Goal: Task Accomplishment & Management: Manage account settings

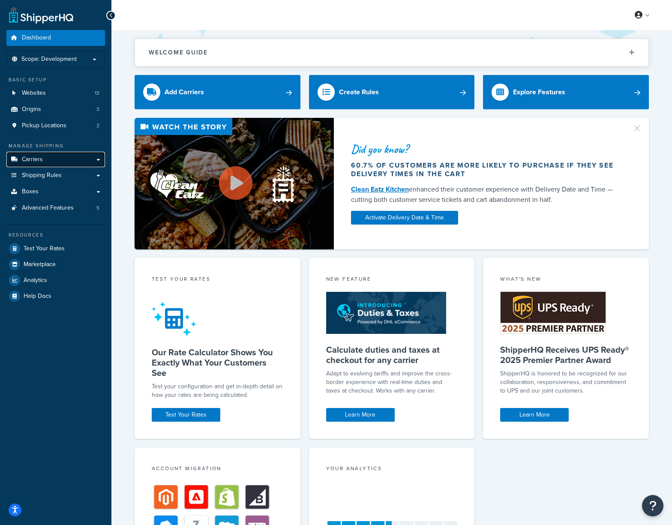
click at [95, 161] on link "Carriers" at bounding box center [55, 160] width 99 height 16
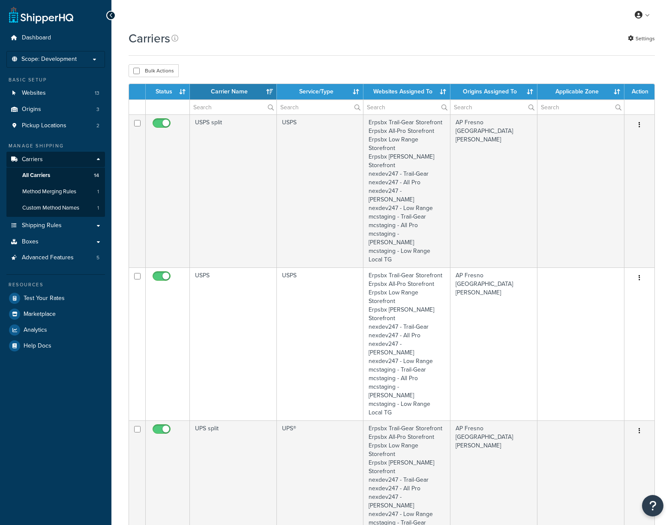
select select "15"
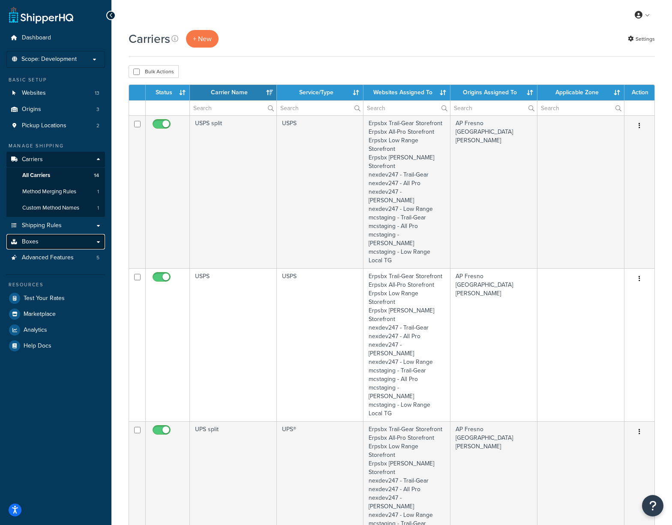
click at [59, 243] on link "Boxes" at bounding box center [55, 242] width 99 height 16
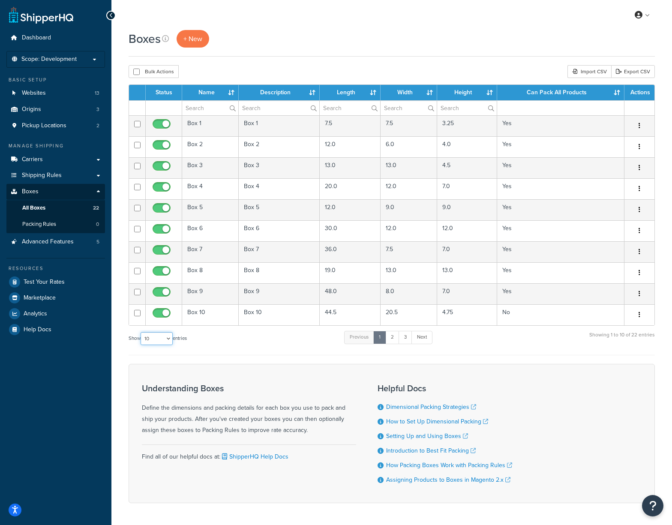
click at [168, 344] on select "10 15 25 50 100 1000" at bounding box center [157, 338] width 32 height 13
select select "50"
click at [141, 333] on select "10 15 25 50 100 1000" at bounding box center [157, 338] width 32 height 13
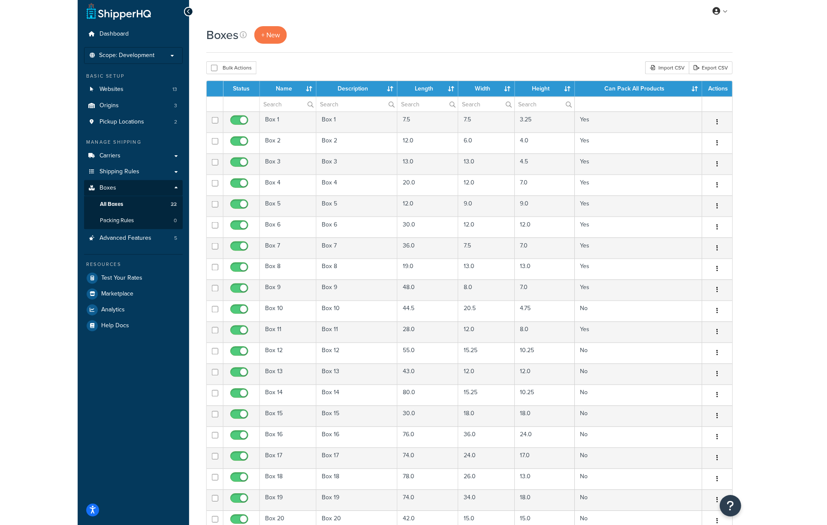
scroll to position [5, 0]
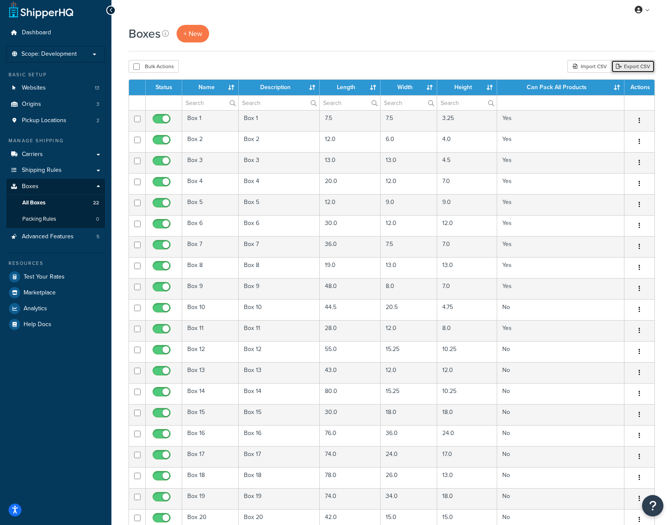
click at [633, 68] on link "Export CSV" at bounding box center [633, 66] width 44 height 13
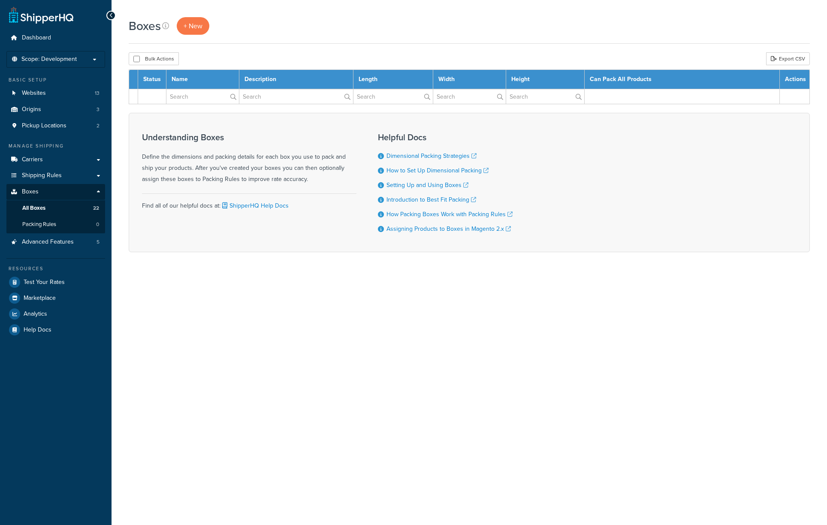
select select "50"
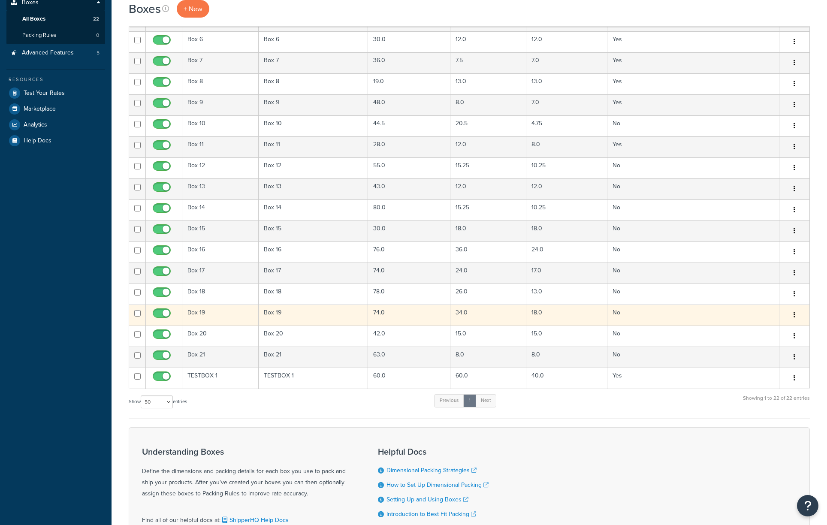
scroll to position [285, 0]
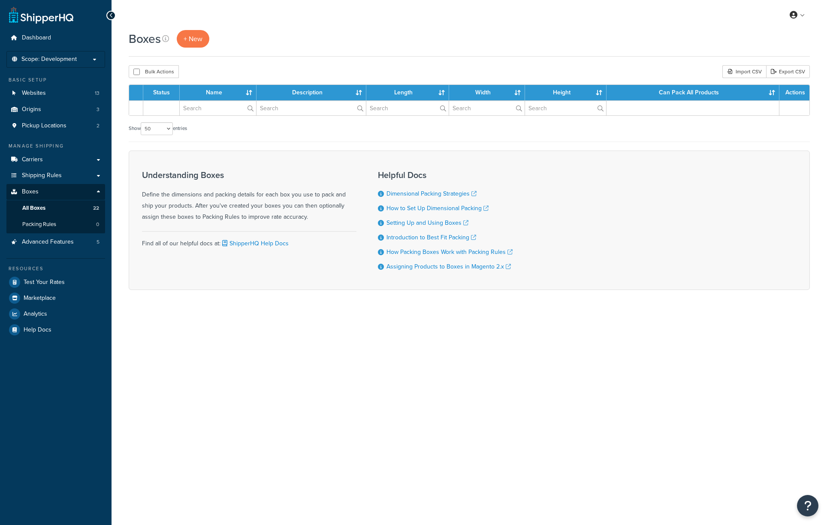
select select "50"
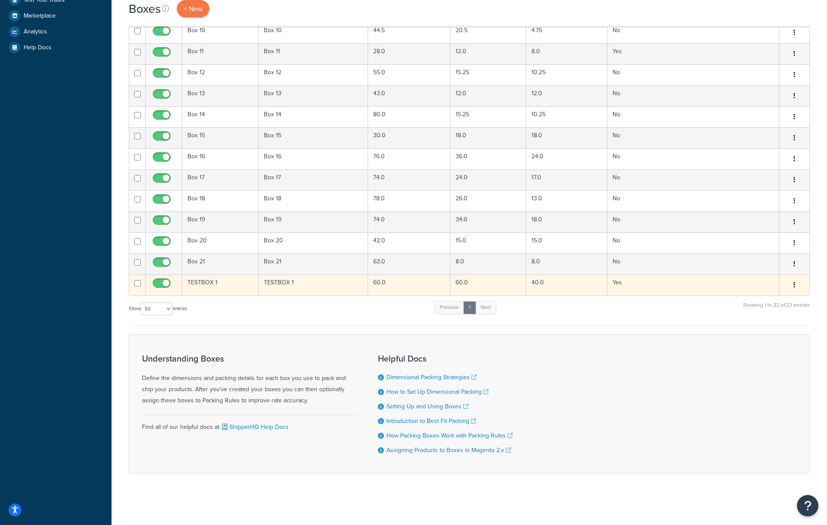
click at [479, 284] on td "60.0" at bounding box center [488, 284] width 76 height 21
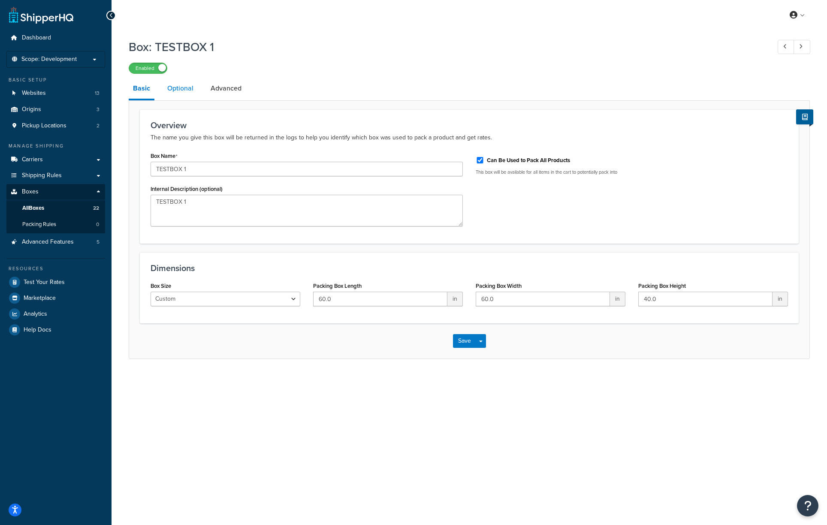
click at [176, 88] on link "Optional" at bounding box center [180, 88] width 35 height 21
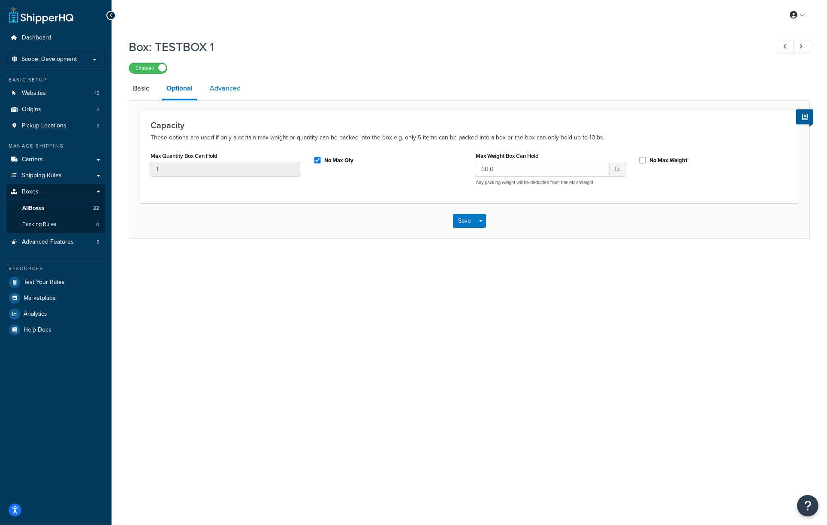
click at [229, 93] on link "Advanced" at bounding box center [224, 88] width 39 height 21
click at [41, 206] on span "All Boxes" at bounding box center [33, 207] width 22 height 7
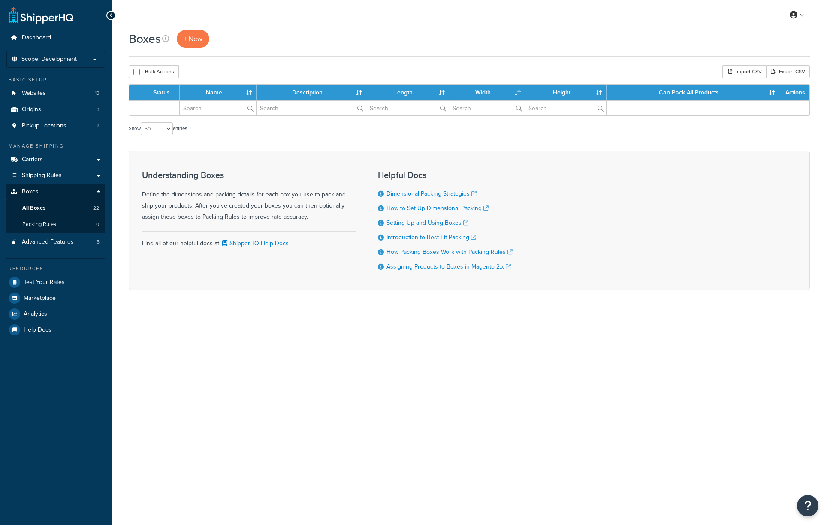
select select "50"
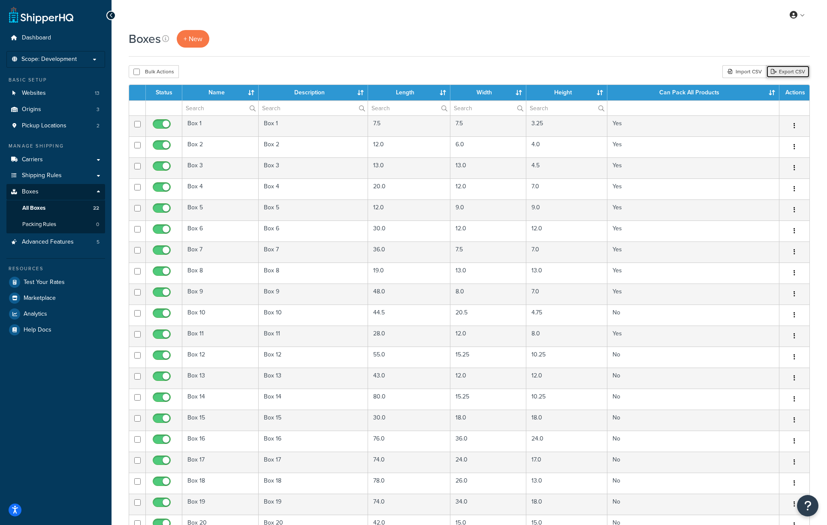
click at [782, 71] on link "Export CSV" at bounding box center [788, 71] width 44 height 13
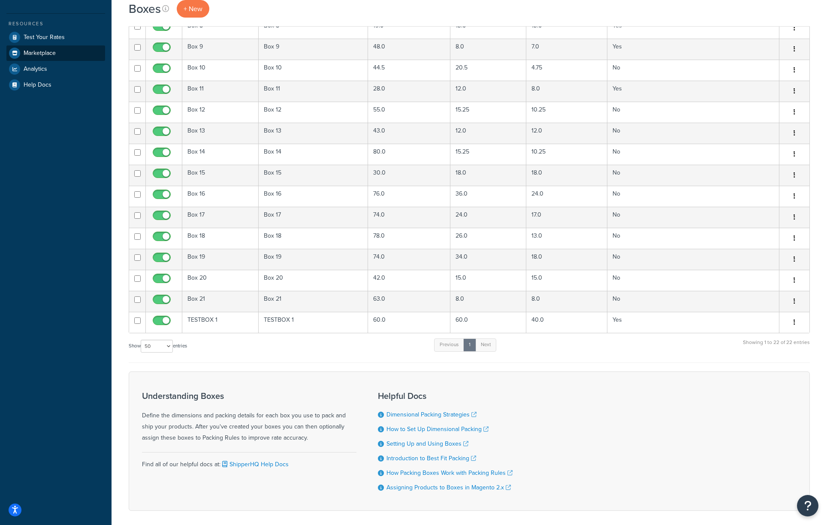
scroll to position [285, 0]
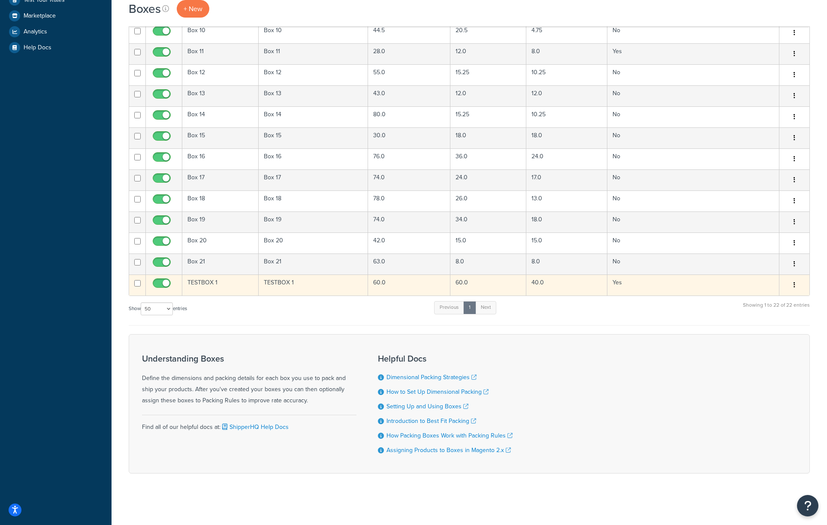
click at [380, 286] on td "60.0" at bounding box center [409, 284] width 82 height 21
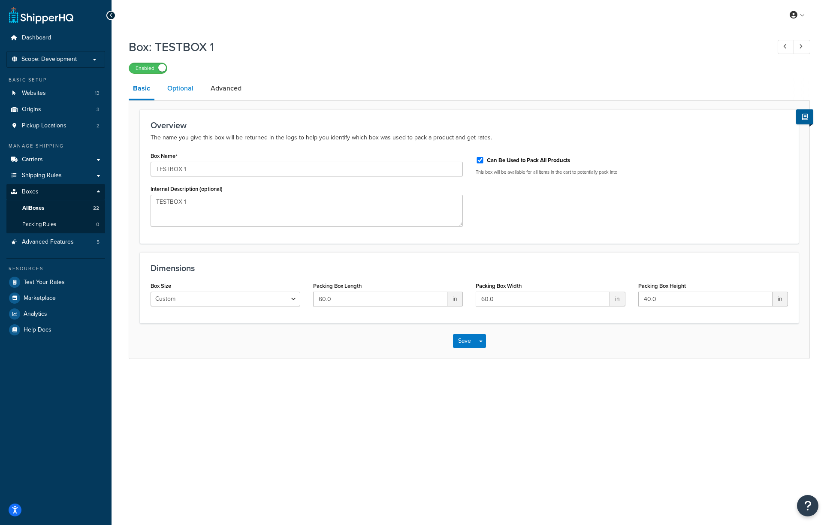
click at [182, 95] on link "Optional" at bounding box center [180, 88] width 35 height 21
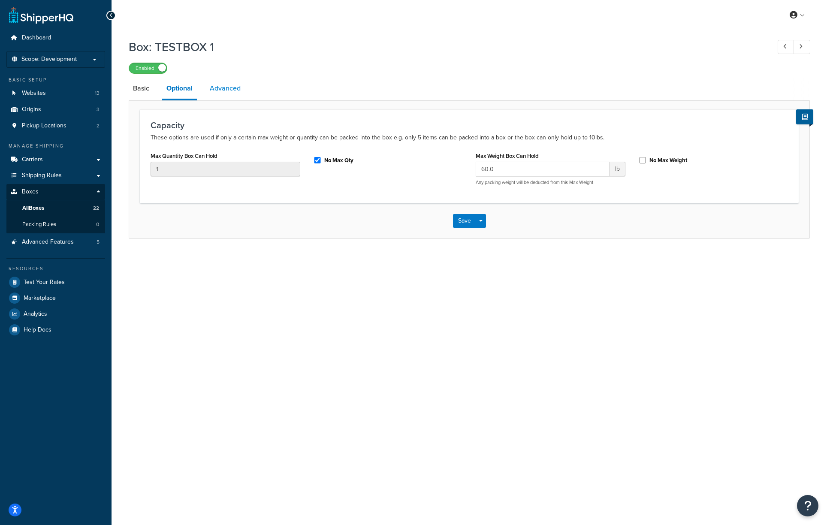
click at [222, 95] on link "Advanced" at bounding box center [224, 88] width 39 height 21
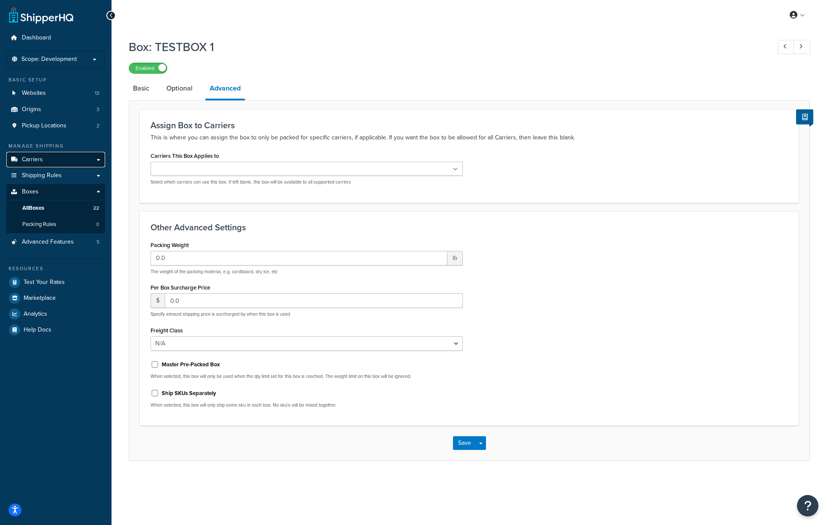
click at [57, 158] on link "Carriers" at bounding box center [55, 160] width 99 height 16
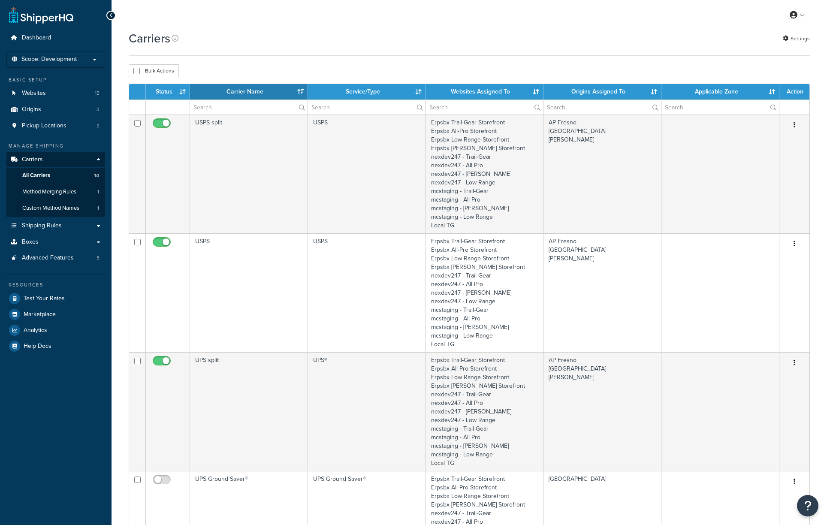
select select "15"
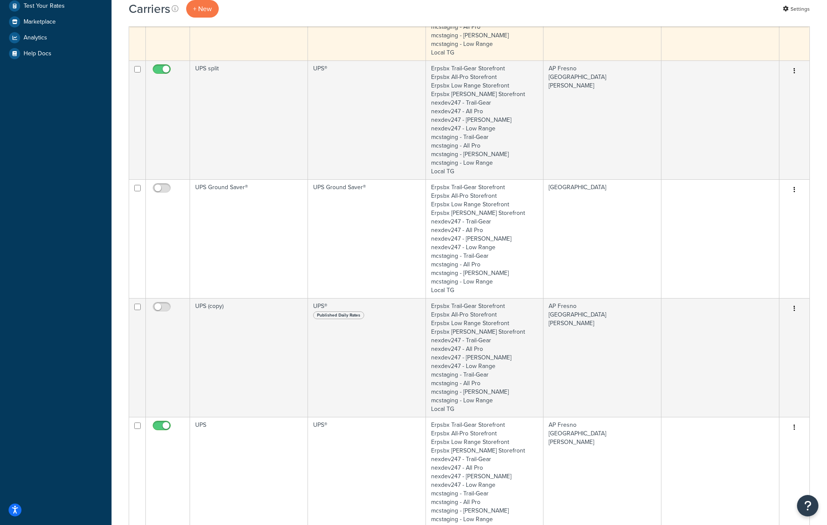
scroll to position [454, 0]
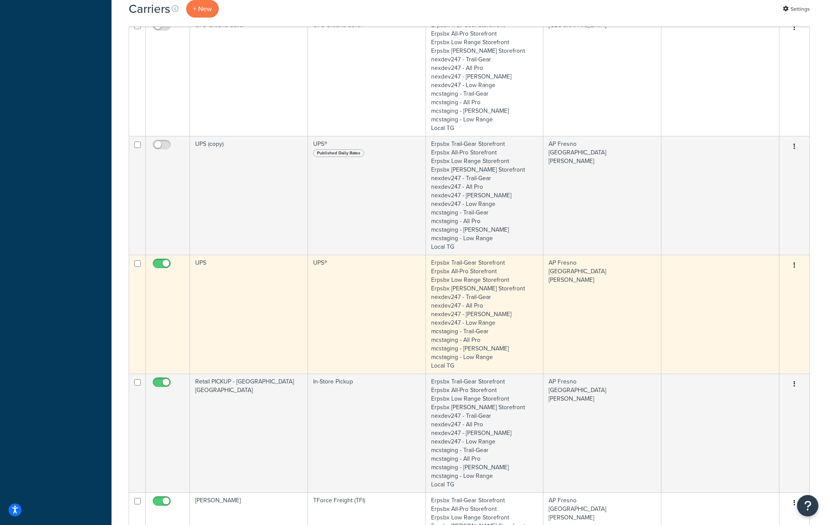
click at [276, 319] on td "UPS" at bounding box center [249, 314] width 118 height 119
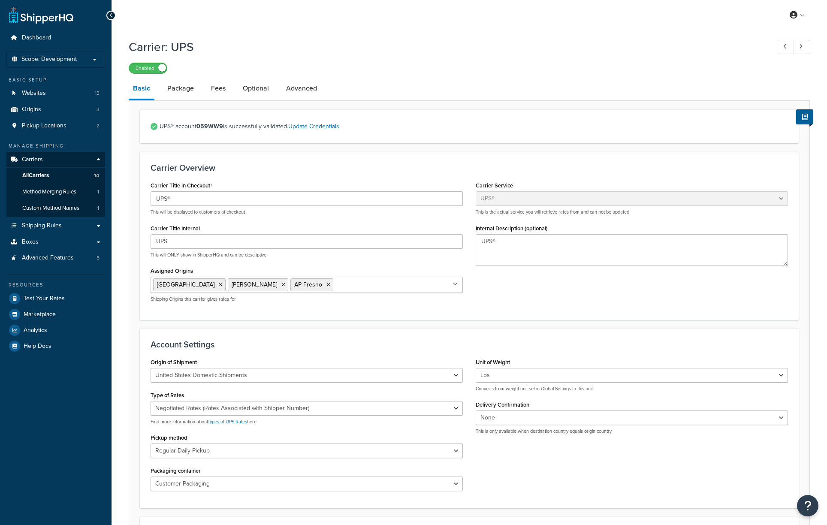
select select "ups"
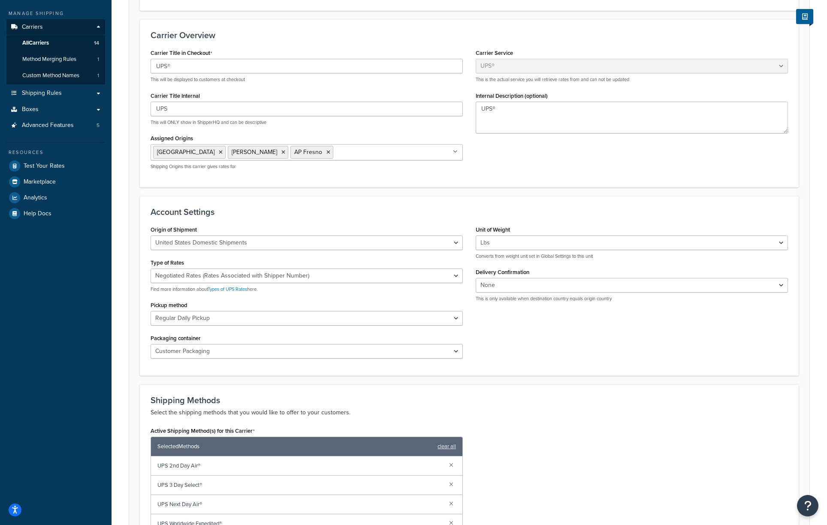
scroll to position [147, 0]
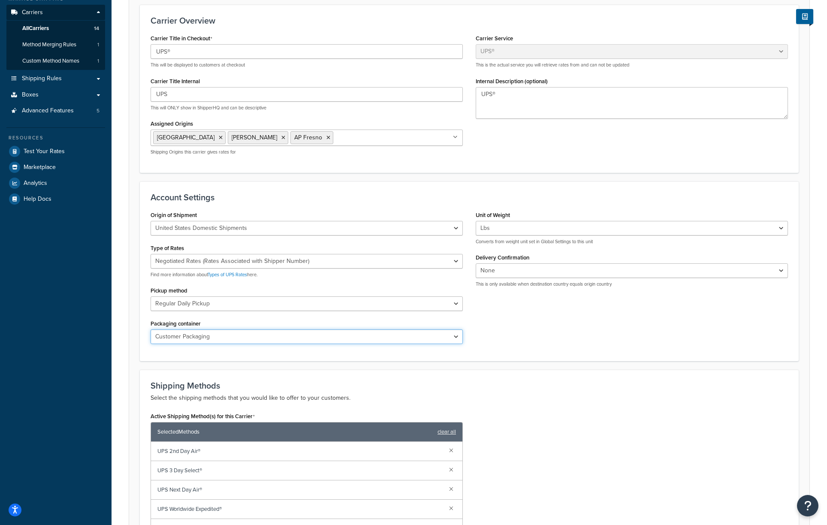
click at [457, 337] on select "Customer Packaging UPS Letter Envelope Customer Supplied Package UPS Tube UPS P…" at bounding box center [306, 336] width 312 height 15
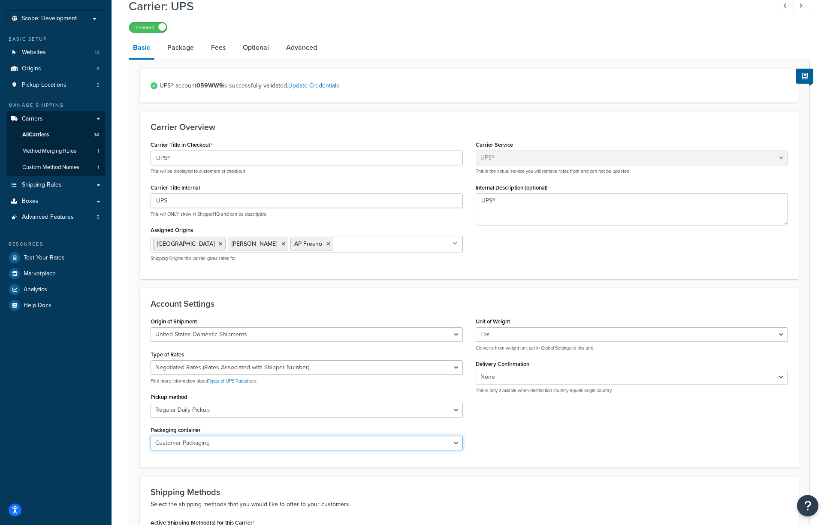
scroll to position [39, 0]
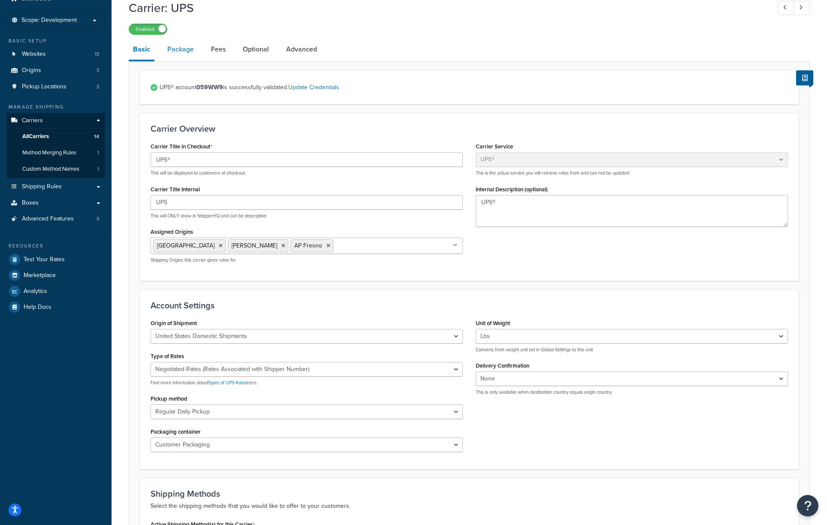
click at [179, 51] on link "Package" at bounding box center [180, 49] width 35 height 21
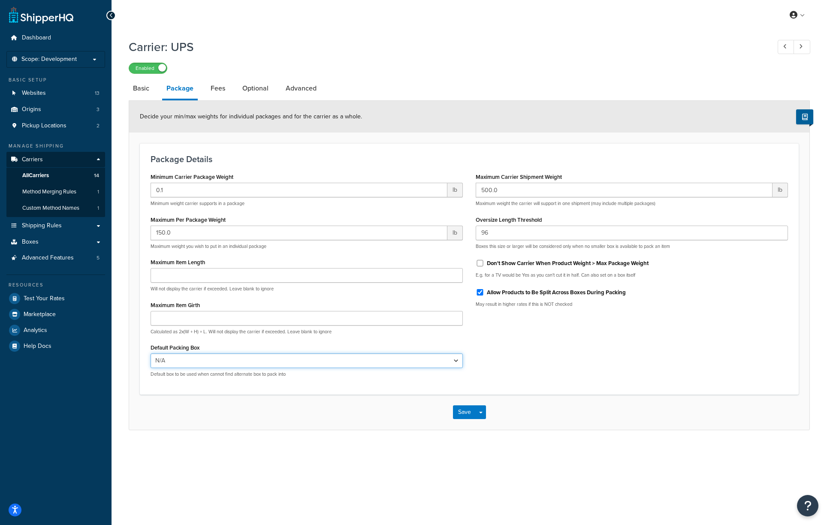
click at [260, 360] on select "N/A Box 10 Box 12 Box 13 Box 14 Box 15 Box 16 Box 17 Box 18 Box 19 Box 20 Box 21" at bounding box center [306, 360] width 312 height 15
click at [215, 90] on link "Fees" at bounding box center [217, 88] width 23 height 21
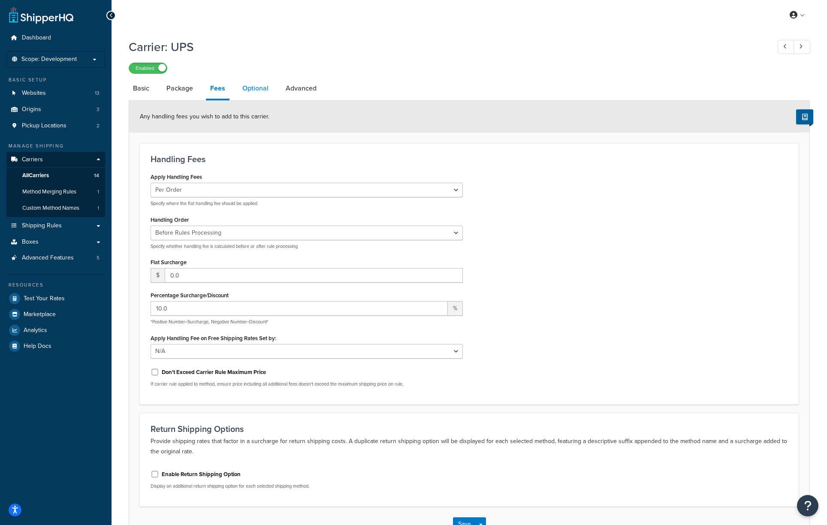
click at [254, 88] on link "Optional" at bounding box center [255, 88] width 35 height 21
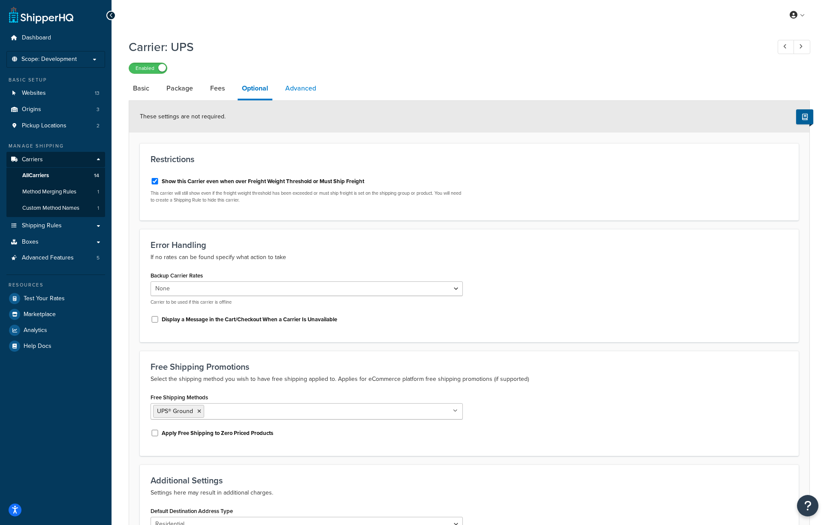
click at [300, 90] on link "Advanced" at bounding box center [300, 88] width 39 height 21
select select "false"
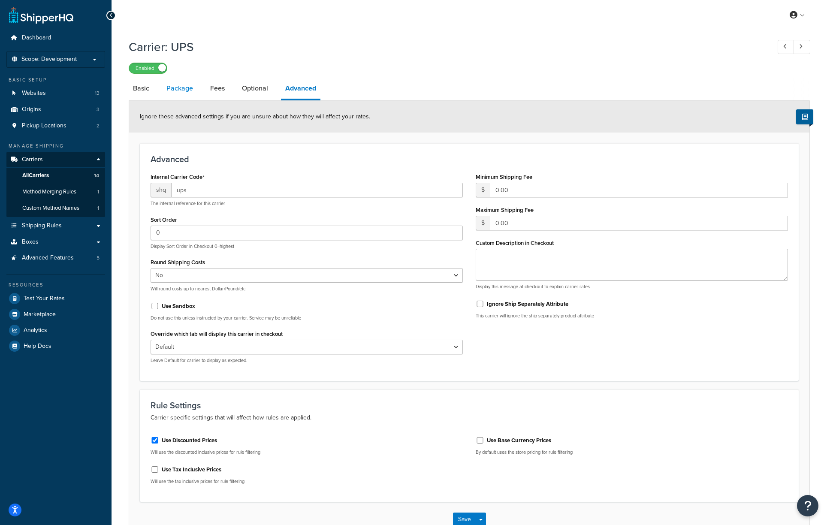
click at [180, 92] on link "Package" at bounding box center [179, 88] width 35 height 21
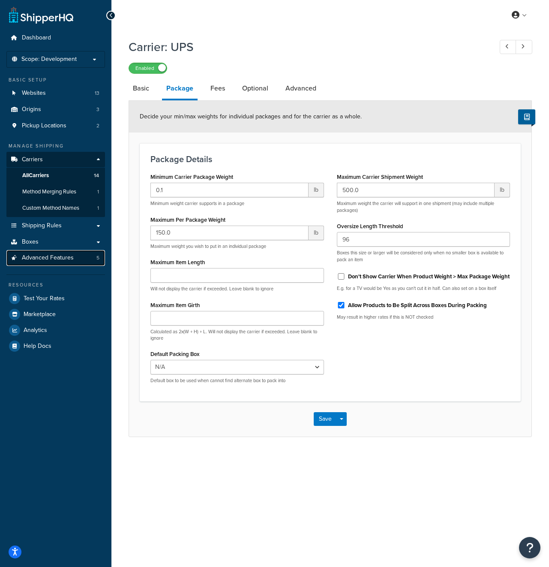
click at [67, 260] on span "Advanced Features" at bounding box center [48, 257] width 52 height 7
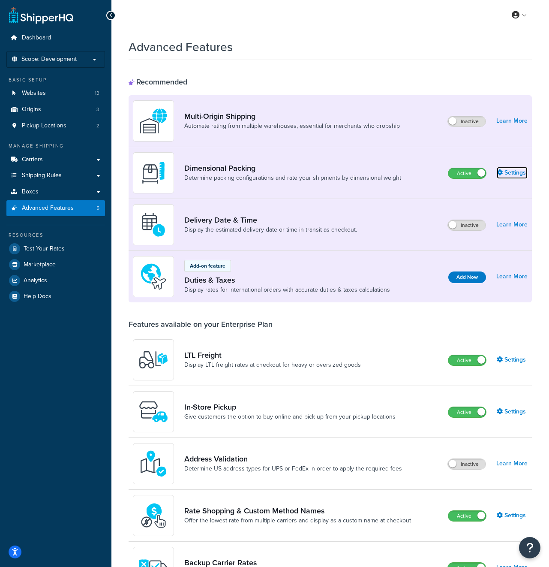
click at [513, 174] on link "Settings" at bounding box center [512, 173] width 31 height 12
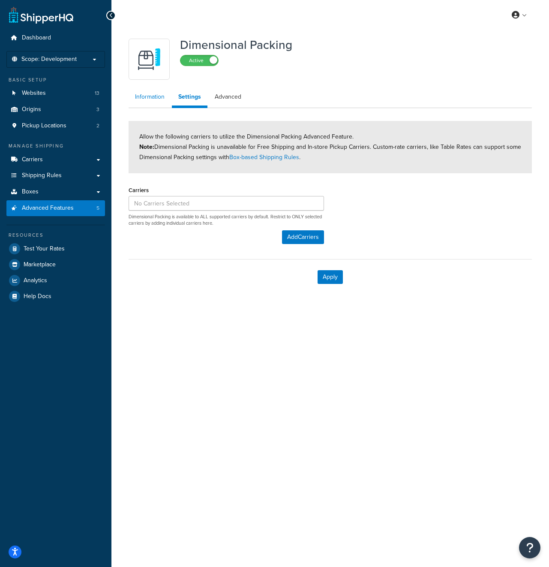
click at [157, 99] on link "Information" at bounding box center [150, 96] width 42 height 17
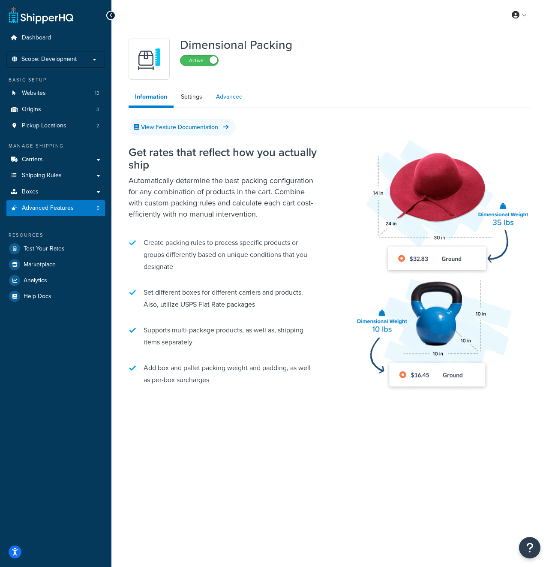
click at [232, 99] on link "Advanced" at bounding box center [229, 96] width 39 height 17
select select "false"
